Goal: Transaction & Acquisition: Subscribe to service/newsletter

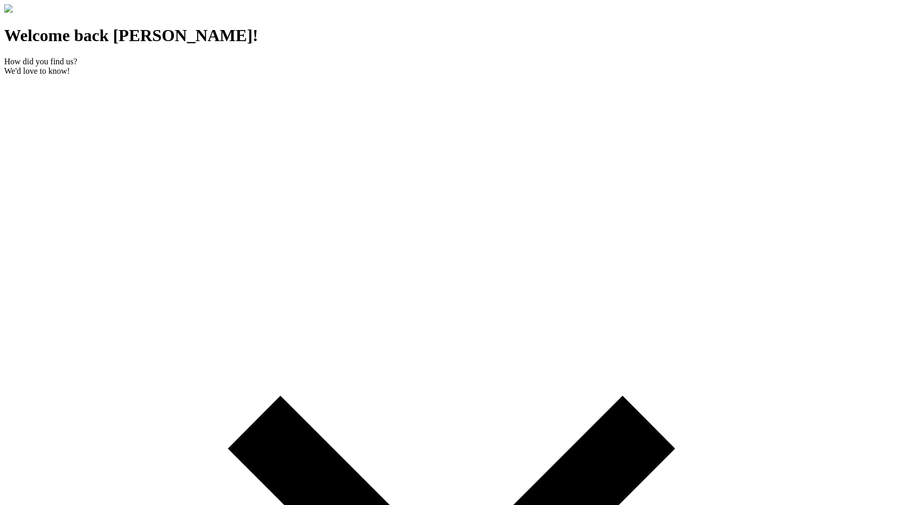
click at [228, 66] on div "How did you find us?" at bounding box center [451, 61] width 894 height 9
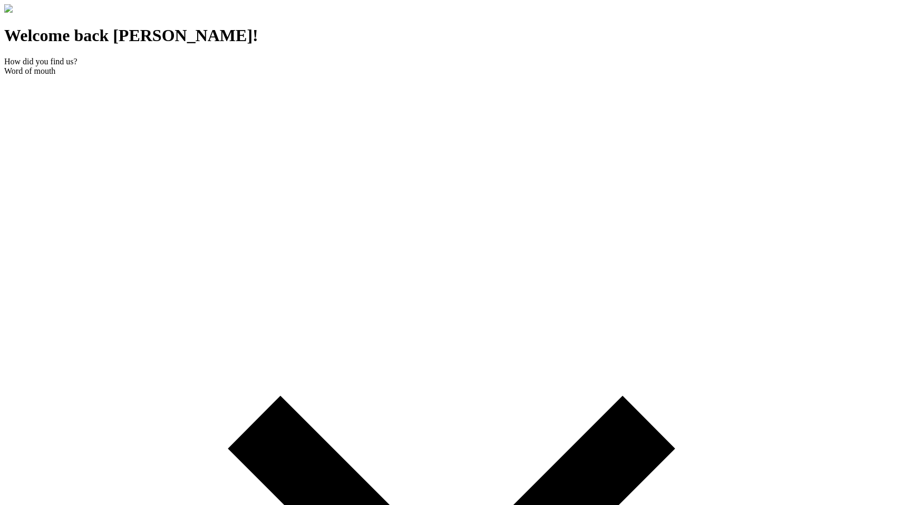
scroll to position [42, 0]
click at [298, 76] on div "Word of mouth" at bounding box center [451, 70] width 894 height 9
